Goal: Task Accomplishment & Management: Use online tool/utility

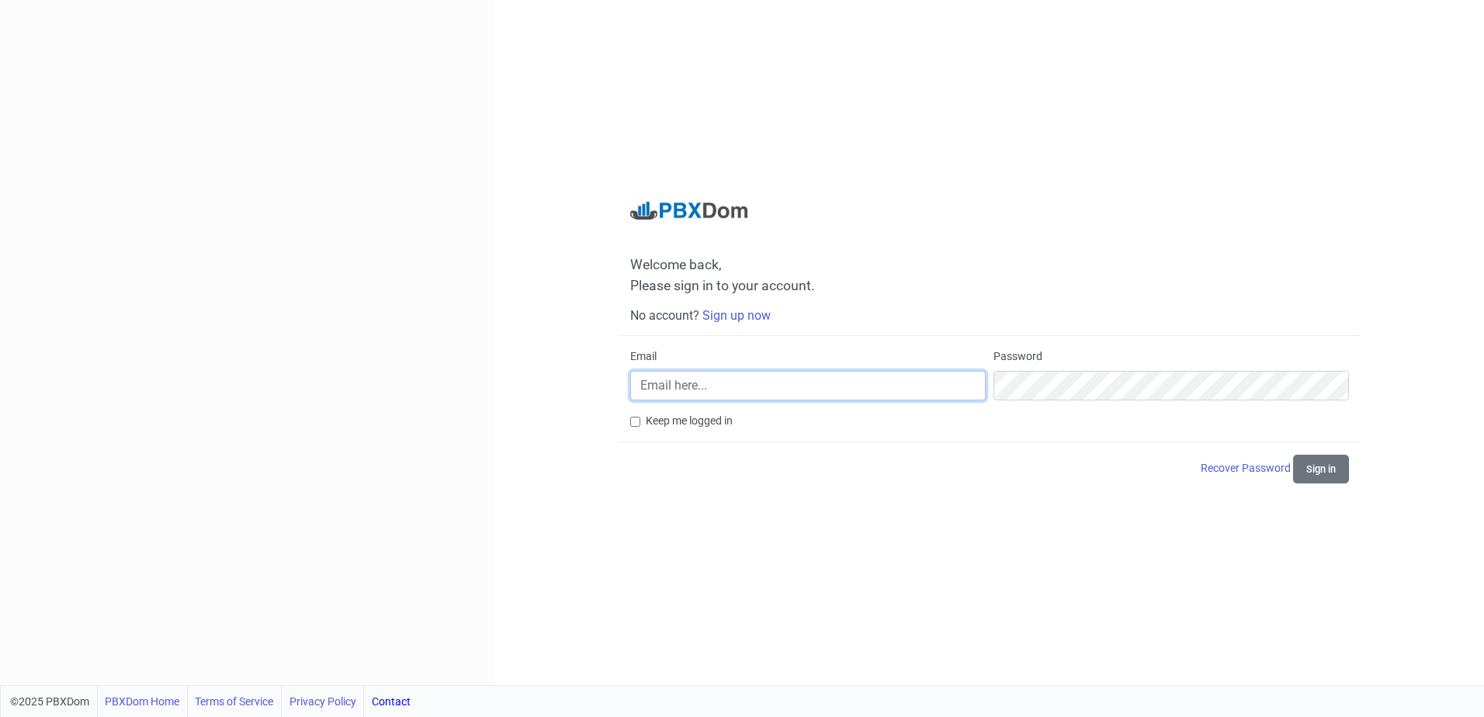
type input "[EMAIL_ADDRESS][DOMAIN_NAME]"
click at [626, 418] on div "Welcome back, Please sign in to your account. No account? Sign up now Email [EM…" at bounding box center [990, 343] width 742 height 283
click at [636, 425] on input "Keep me logged in" at bounding box center [635, 422] width 10 height 10
checkbox input "true"
click at [1324, 474] on button "Sign in" at bounding box center [1321, 469] width 56 height 29
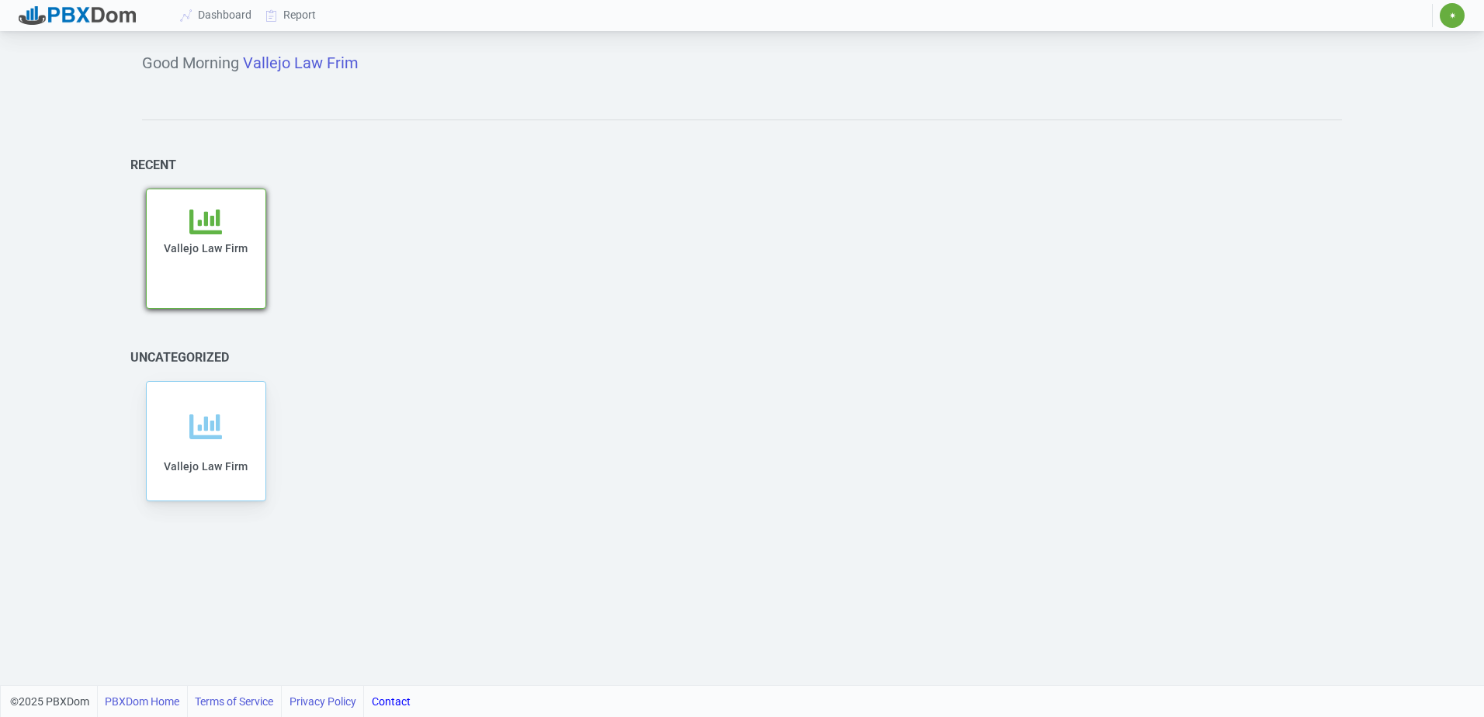
click at [191, 236] on icon at bounding box center [205, 222] width 33 height 33
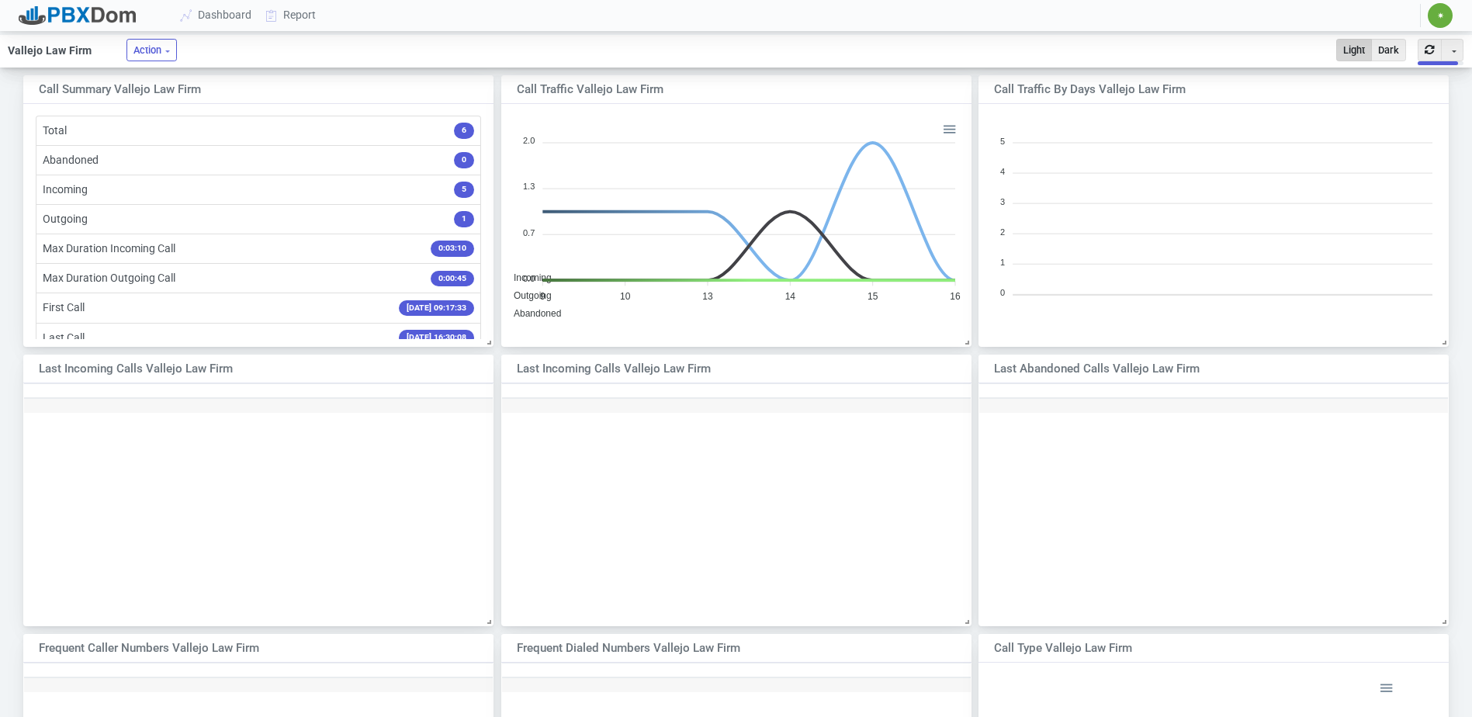
scroll to position [224, 457]
click at [310, 12] on link "Report" at bounding box center [291, 15] width 64 height 29
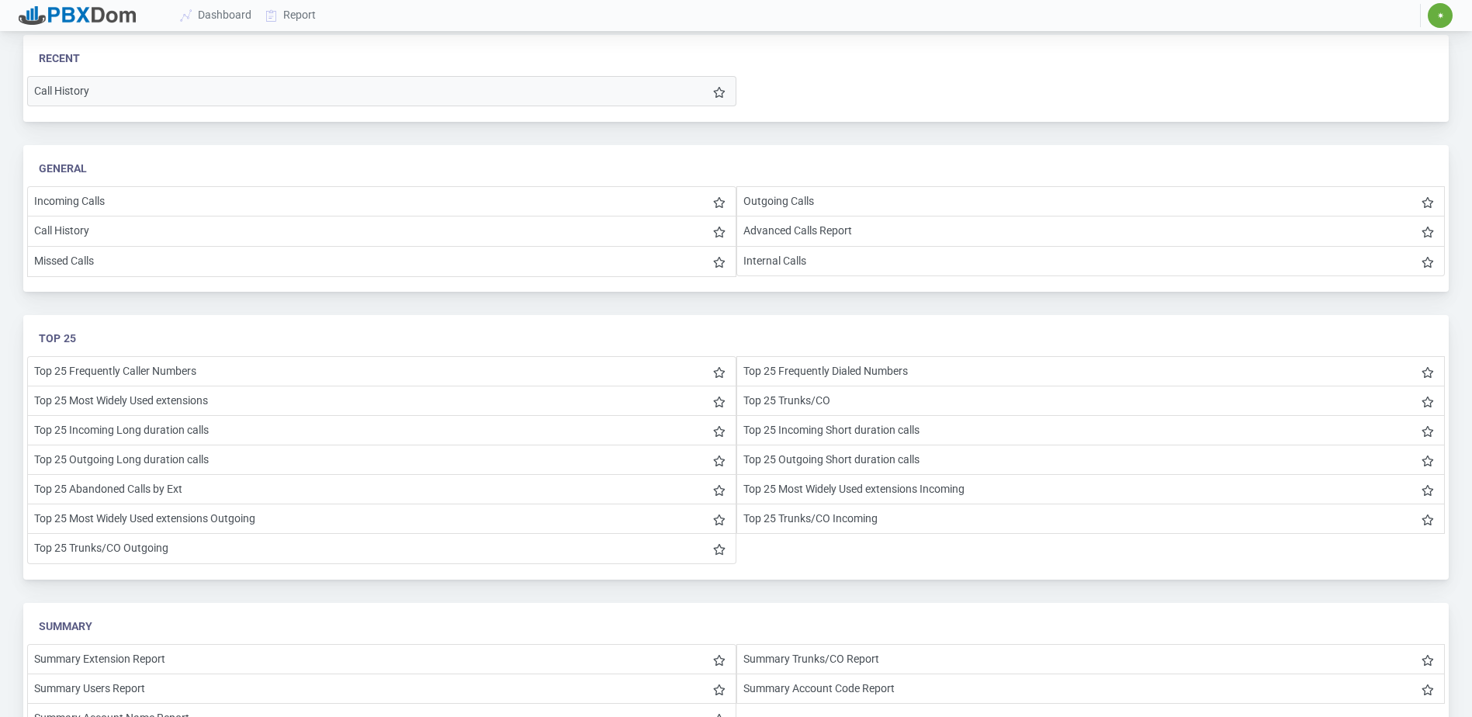
click at [65, 93] on li "Call History" at bounding box center [381, 91] width 709 height 30
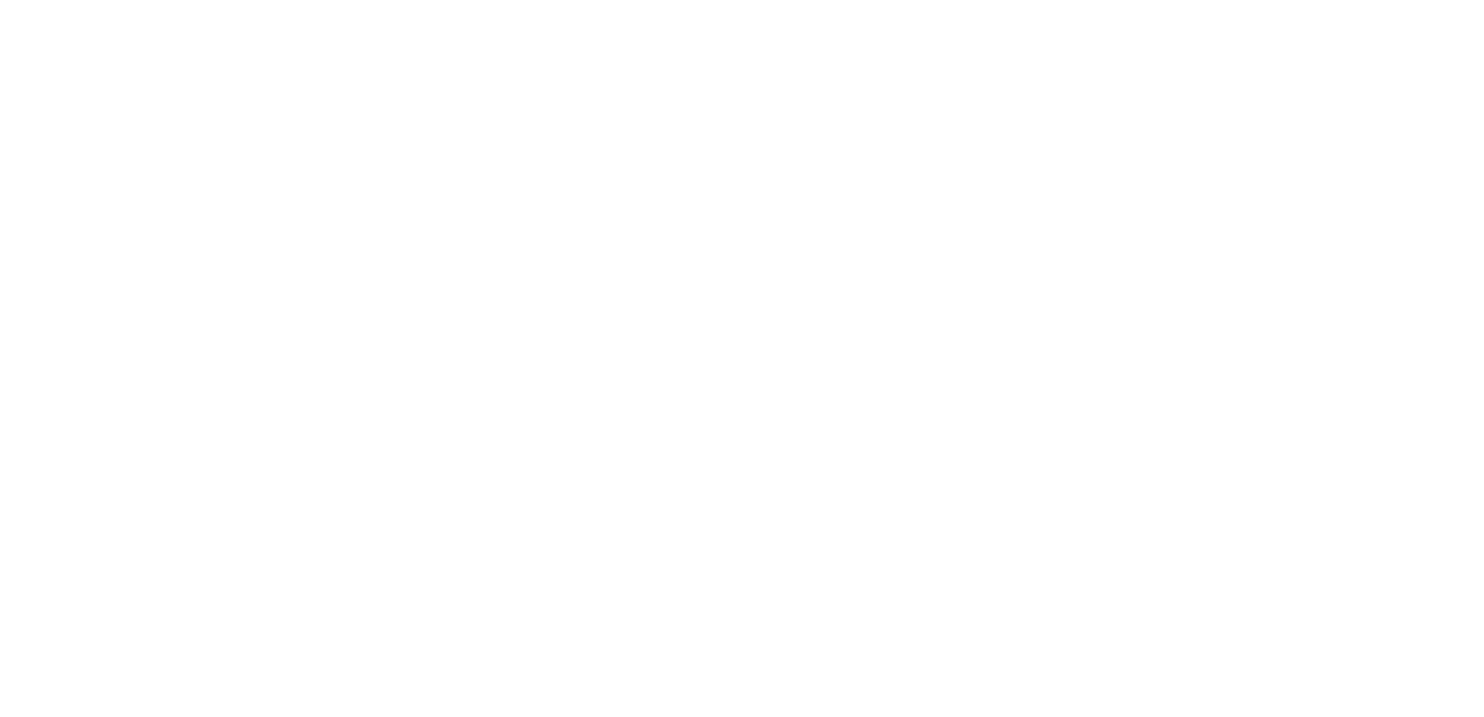
select select
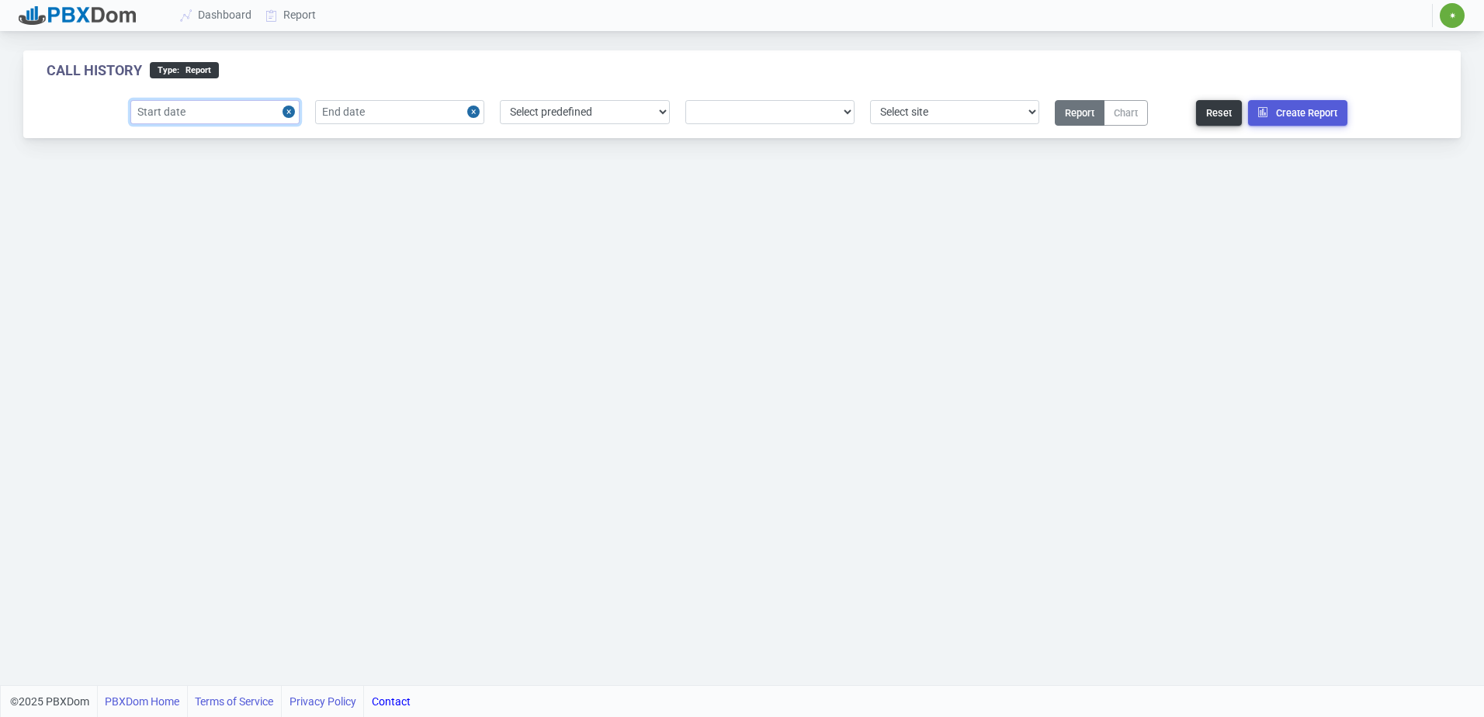
click at [190, 106] on input "text" at bounding box center [214, 112] width 169 height 24
click at [143, 203] on div "27" at bounding box center [148, 207] width 21 height 21
click at [212, 109] on input "[DATE]" at bounding box center [214, 112] width 169 height 24
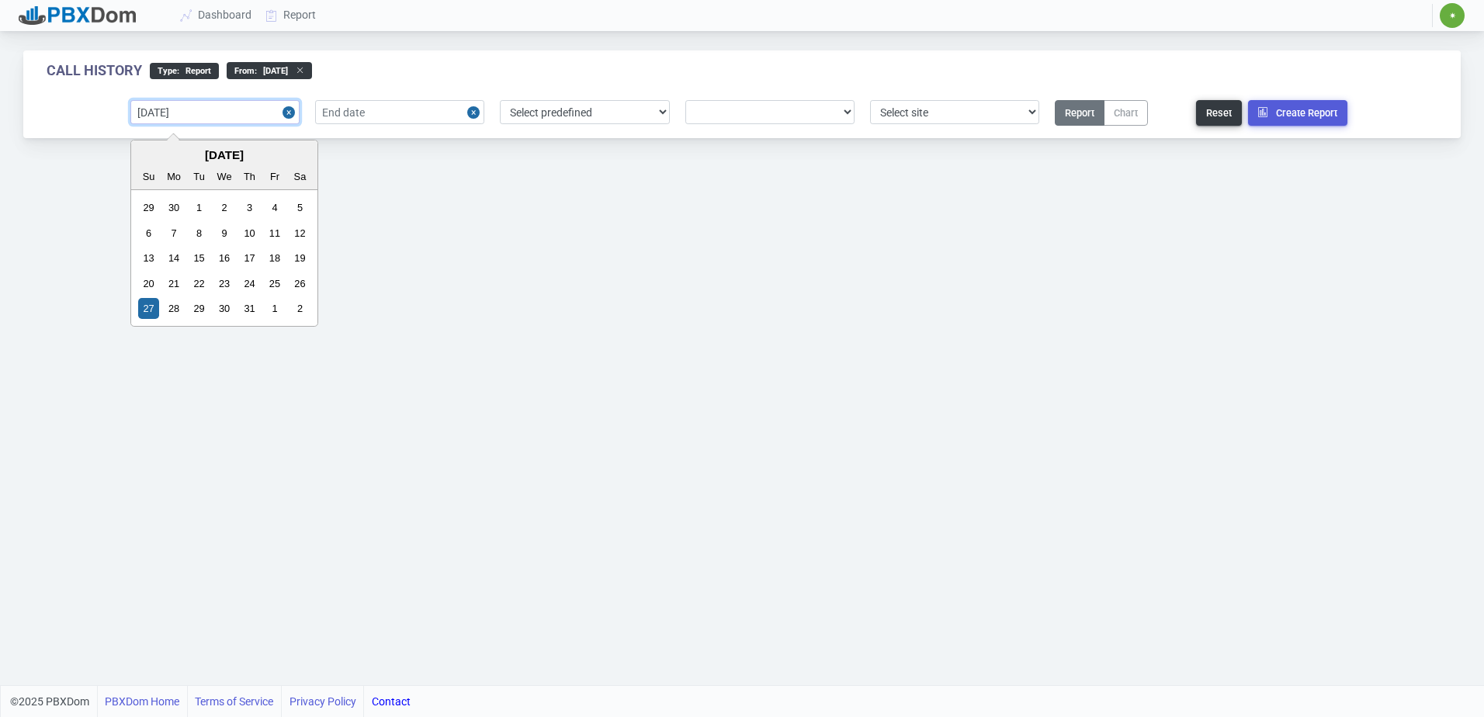
drag, startPoint x: 207, startPoint y: 109, endPoint x: 172, endPoint y: 112, distance: 35.1
click at [172, 112] on input "[DATE]" at bounding box center [214, 112] width 169 height 24
type input "[DATE]"
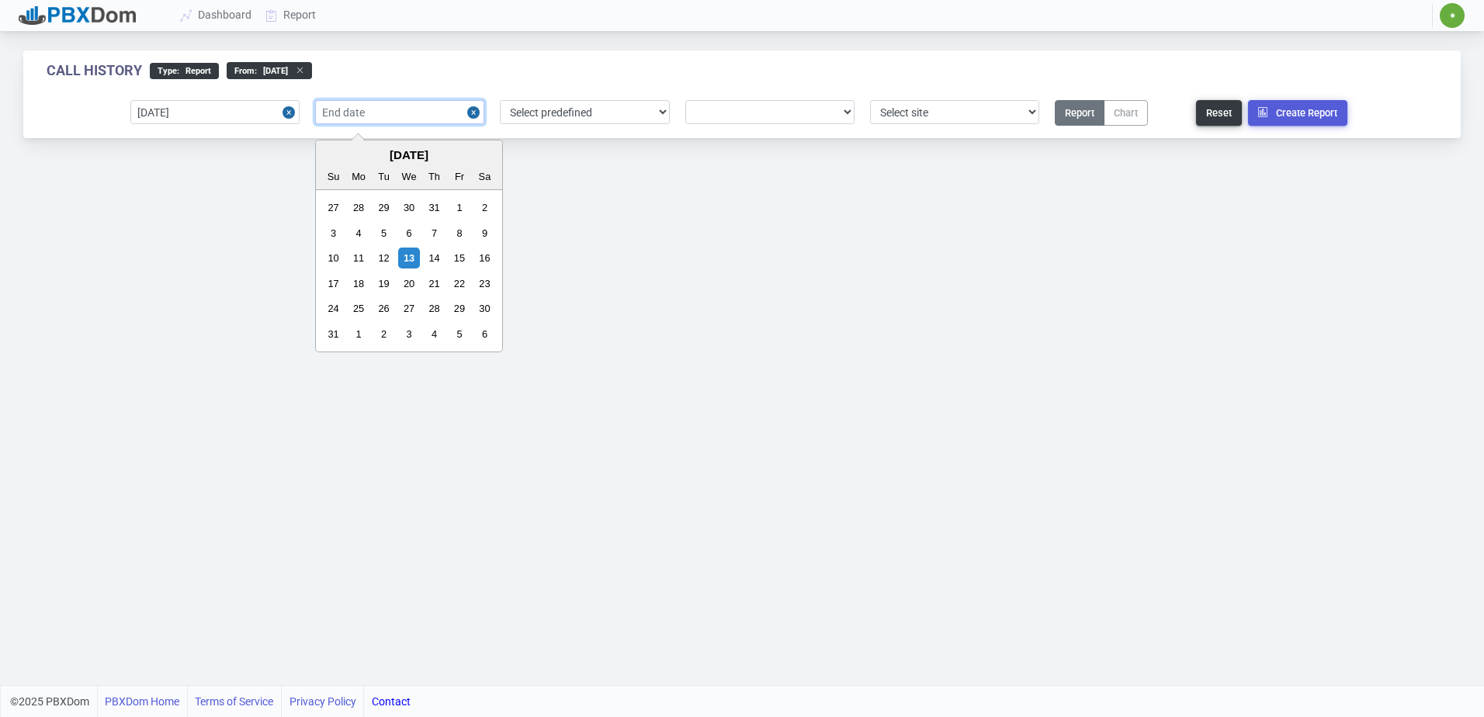
click at [390, 109] on input "text" at bounding box center [399, 112] width 169 height 24
click at [412, 257] on div "13" at bounding box center [408, 258] width 21 height 21
type input "[DATE]"
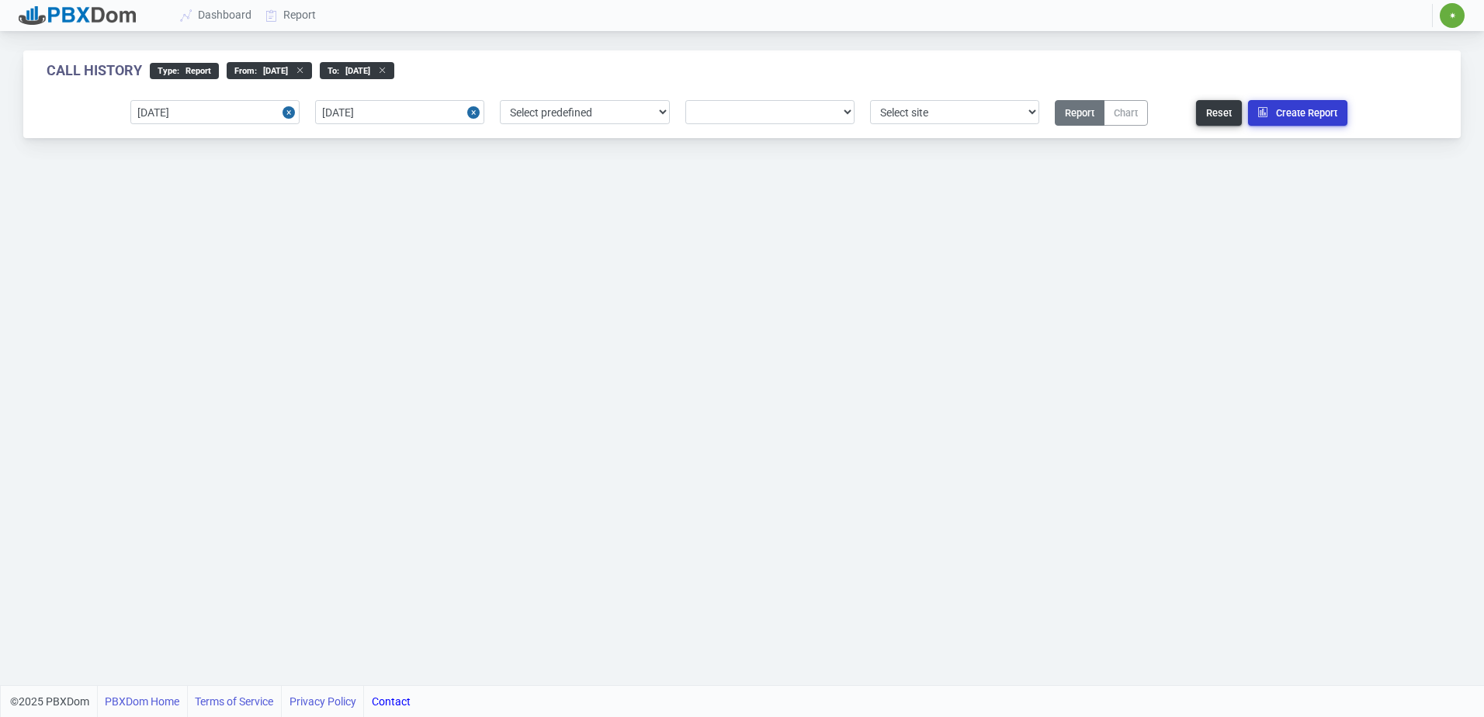
click at [1285, 114] on button "Create Report" at bounding box center [1297, 113] width 99 height 26
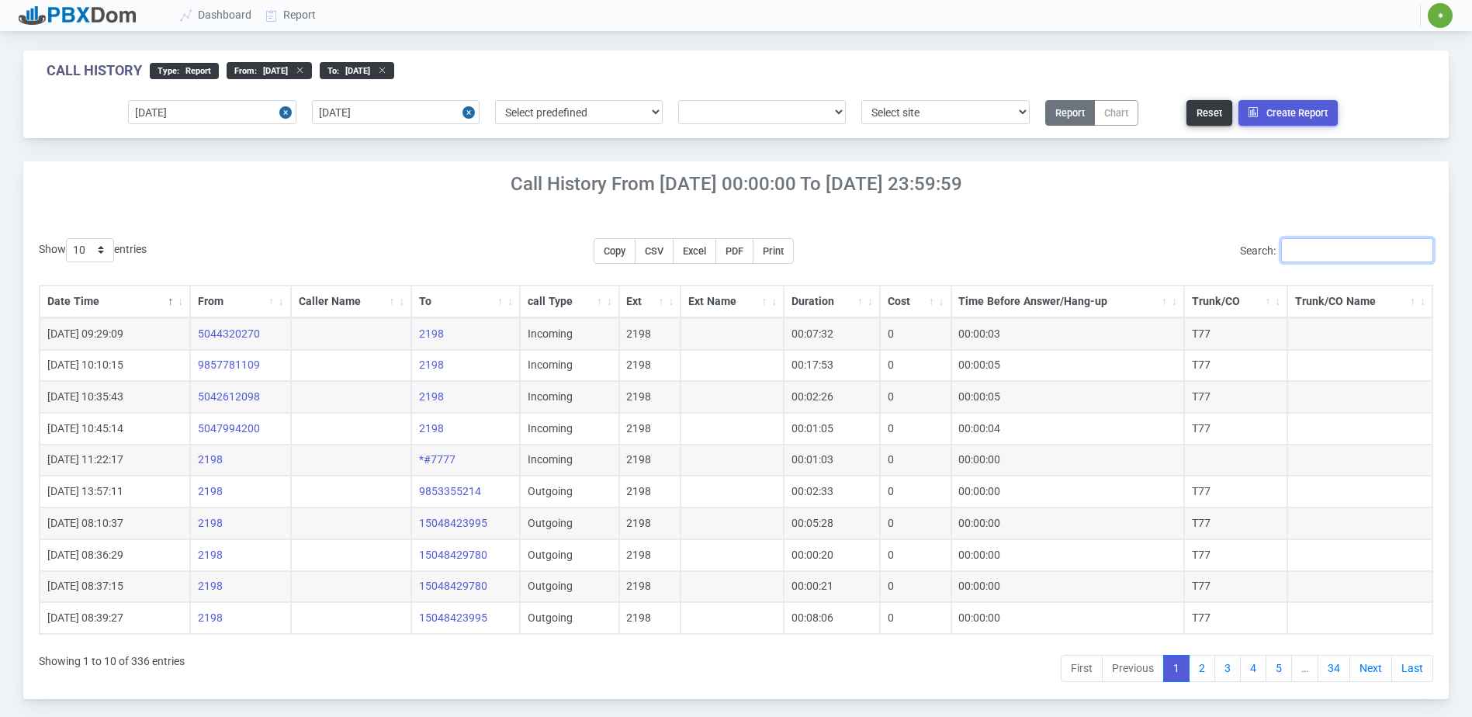
click at [1341, 249] on input "Search:" at bounding box center [1357, 250] width 152 height 24
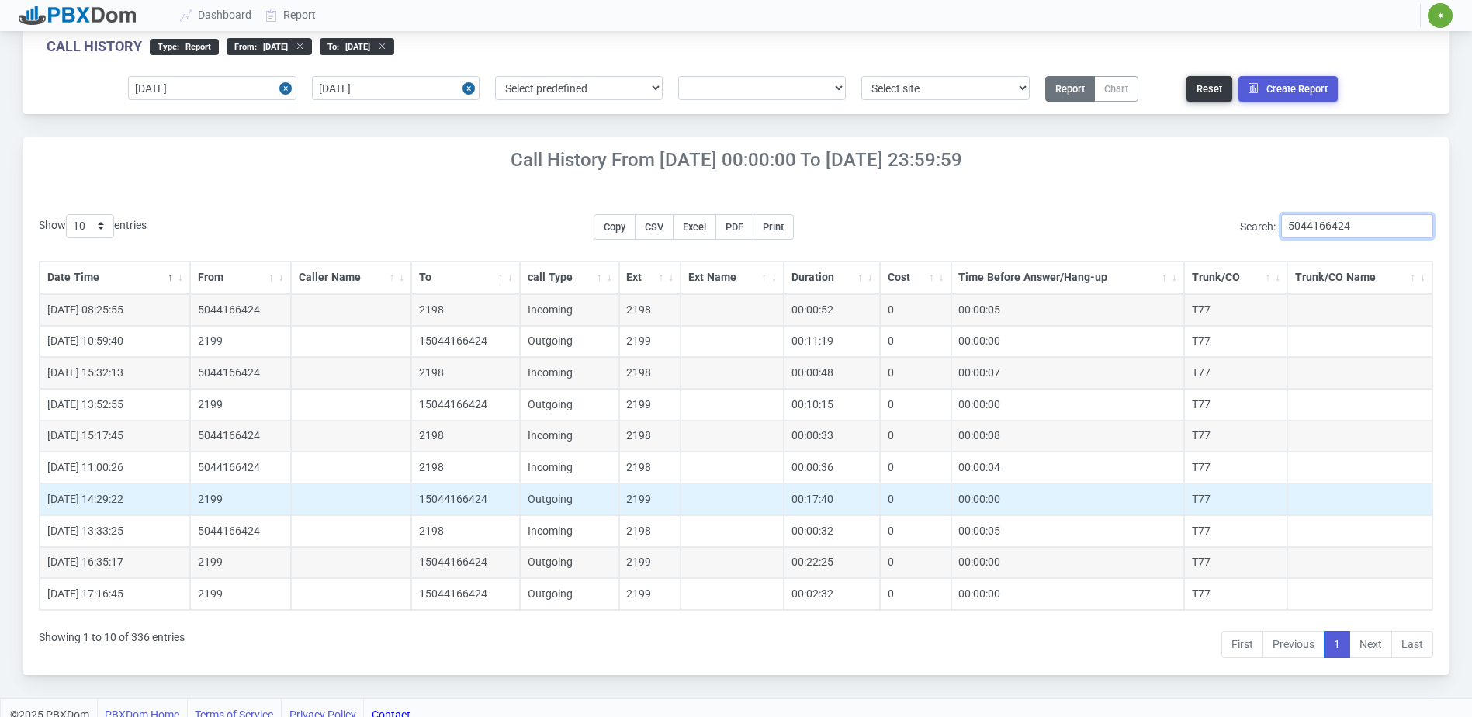
scroll to position [37, 0]
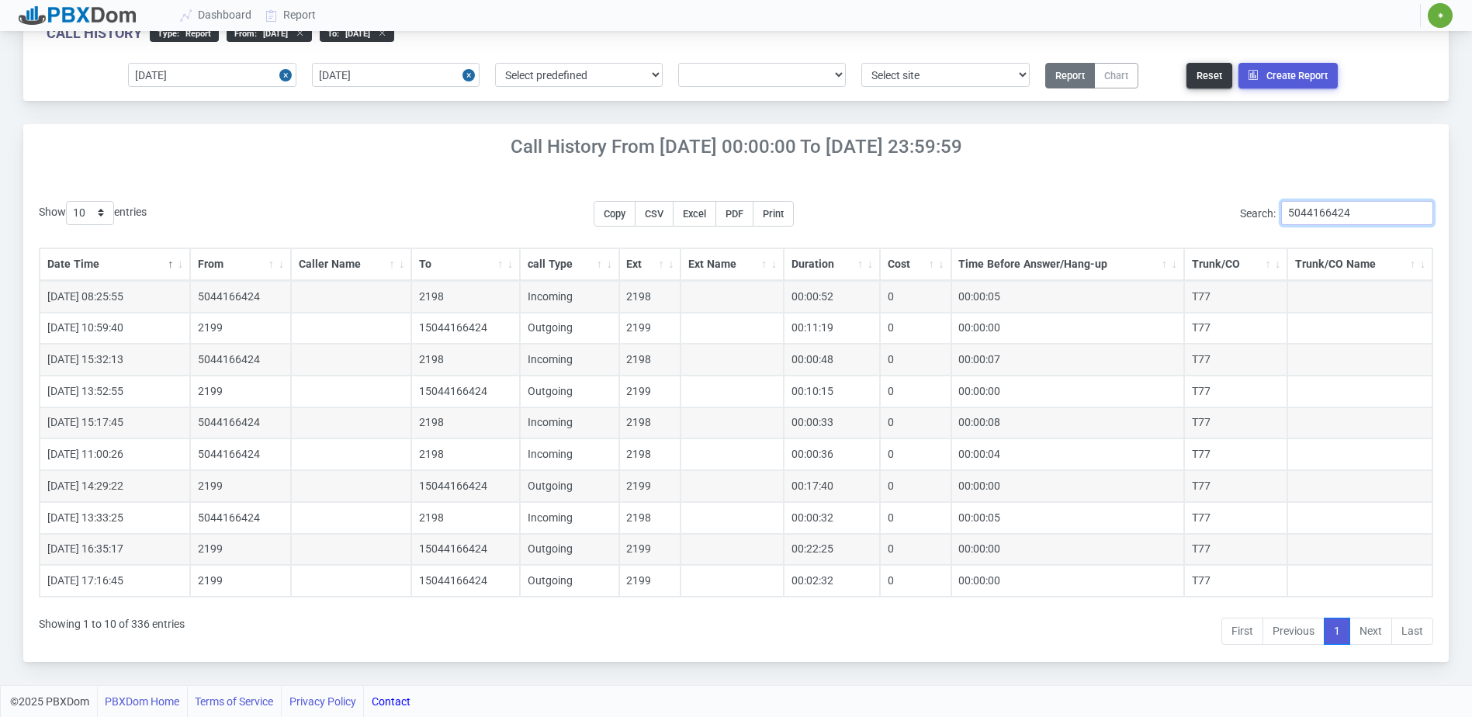
type input "5044166424"
click at [108, 212] on select "10 25 50 100 200 500" at bounding box center [90, 213] width 48 height 24
select select "50"
click at [68, 201] on select "10 25 50 100 200 500" at bounding box center [90, 213] width 48 height 24
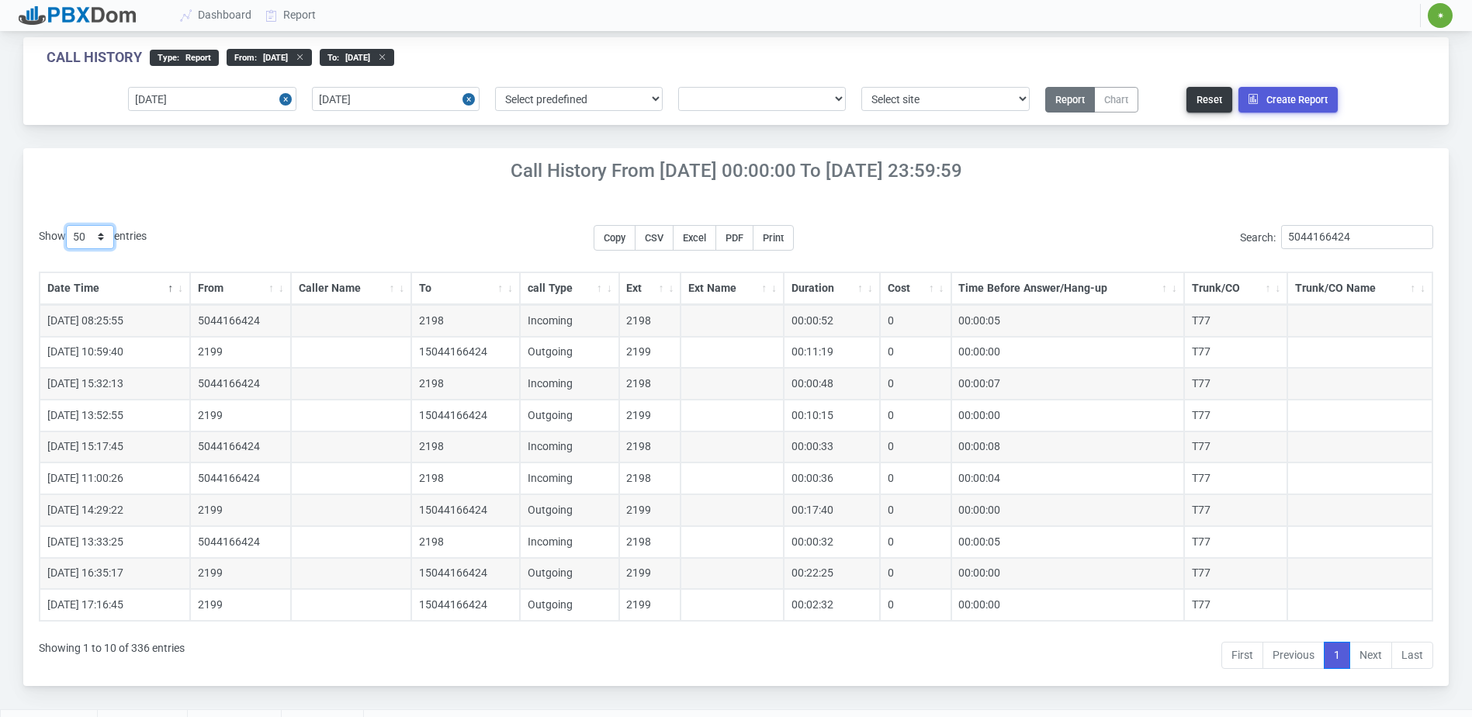
scroll to position [0, 0]
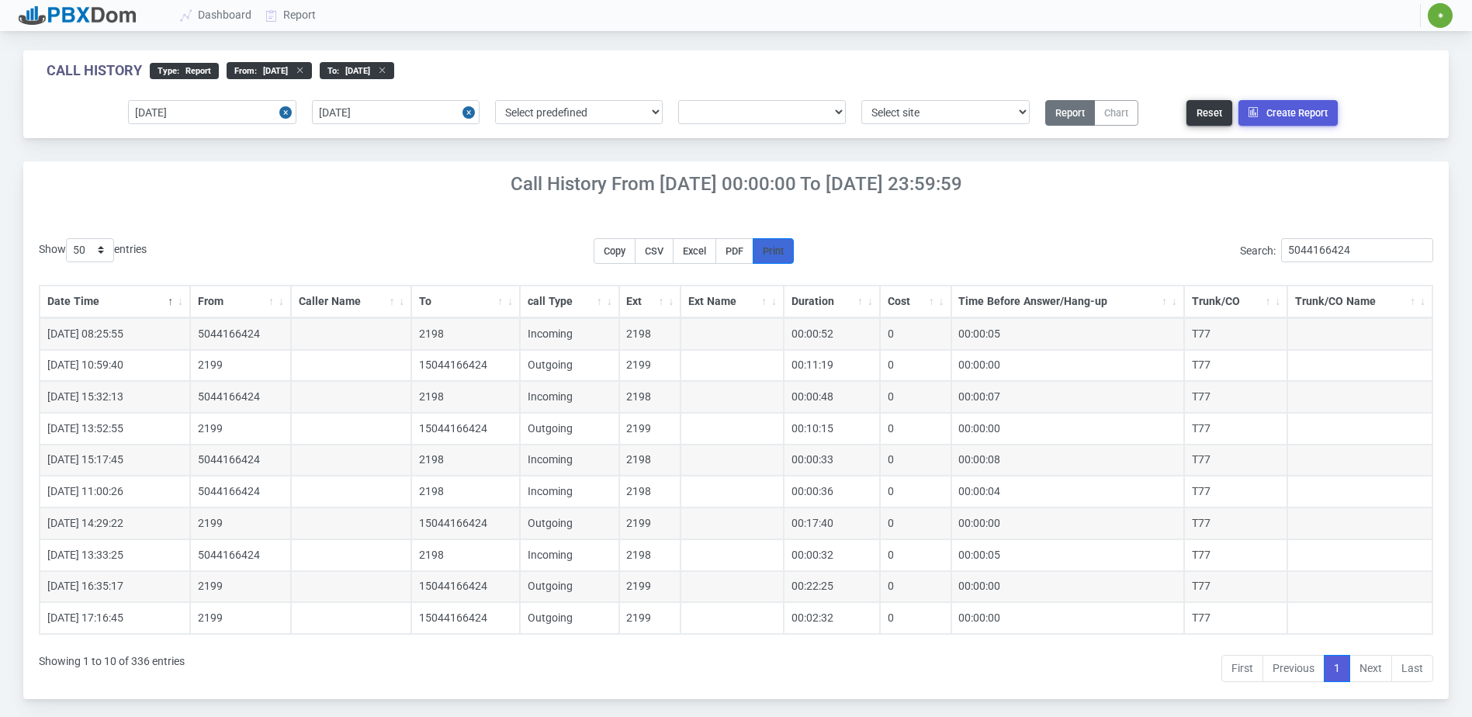
drag, startPoint x: 1430, startPoint y: 0, endPoint x: 784, endPoint y: 248, distance: 691.9
click at [784, 248] on span "Print" at bounding box center [773, 251] width 21 height 12
drag, startPoint x: 1368, startPoint y: 248, endPoint x: 1268, endPoint y: 241, distance: 100.4
click at [1268, 241] on label "Search: 5044166424" at bounding box center [1336, 250] width 193 height 24
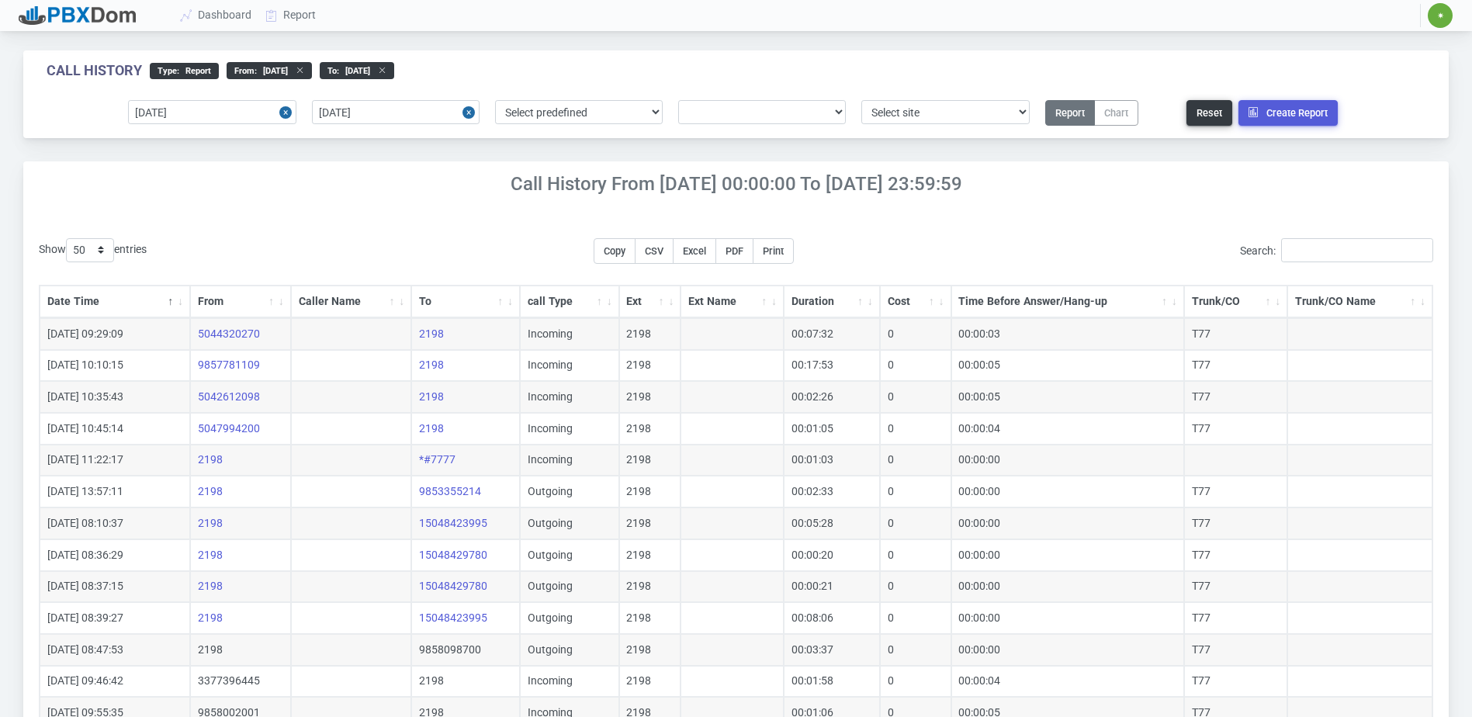
click at [144, 186] on h4 "Call History From [DATE] 00:00:00 to [DATE] 23:59:59" at bounding box center [736, 184] width 1426 height 23
click at [1354, 249] on input "Search:" at bounding box center [1357, 250] width 152 height 24
type input "5"
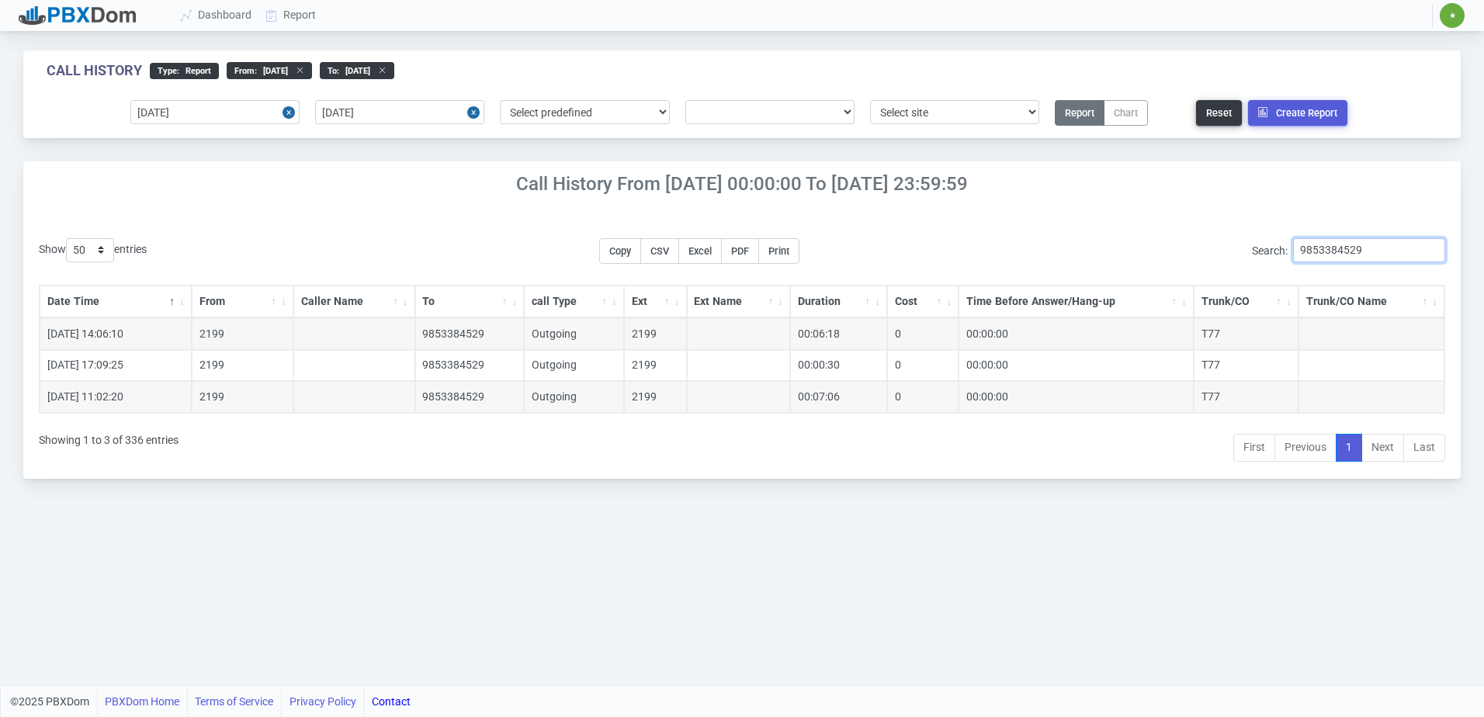
type input "9853384529"
